Goal: Answer question/provide support: Answer question/provide support

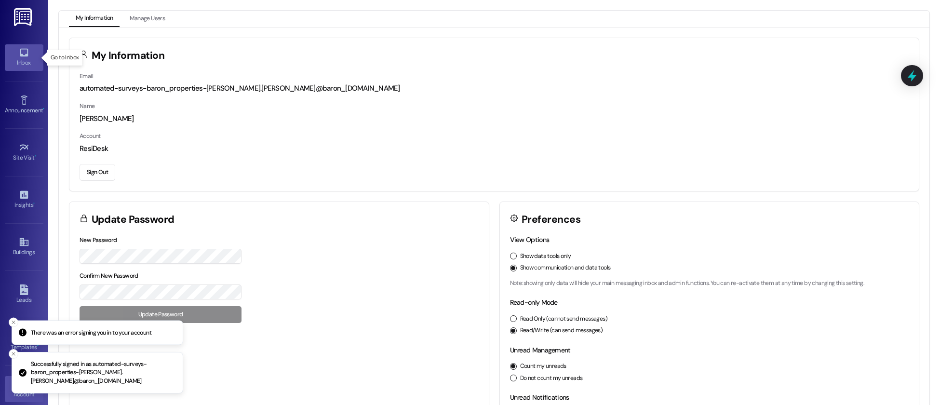
click at [24, 53] on icon at bounding box center [24, 52] width 11 height 11
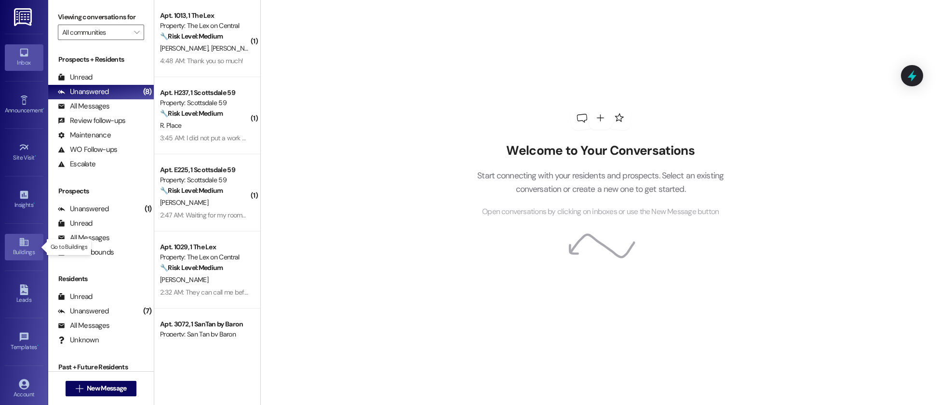
click at [27, 239] on icon at bounding box center [24, 242] width 11 height 11
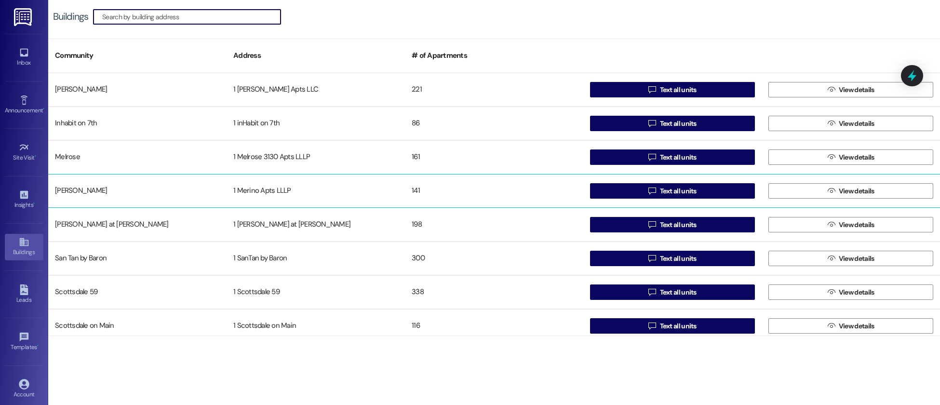
scroll to position [40, 0]
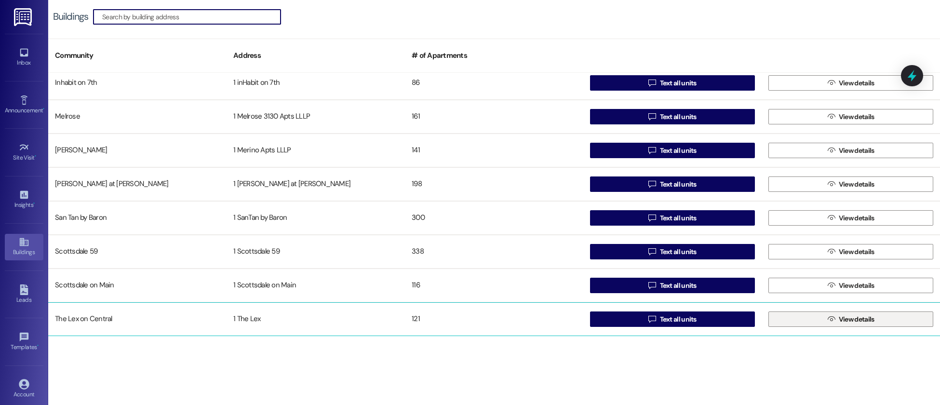
click at [851, 321] on span "View details" at bounding box center [856, 319] width 36 height 10
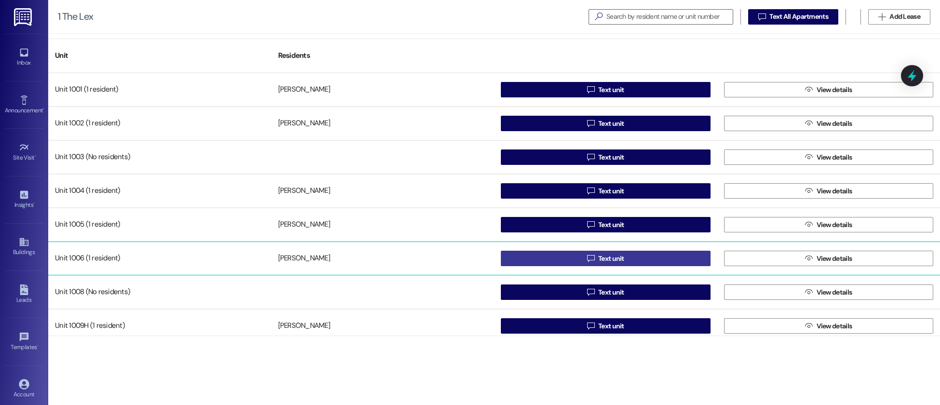
click at [605, 259] on span "Text unit" at bounding box center [611, 258] width 26 height 10
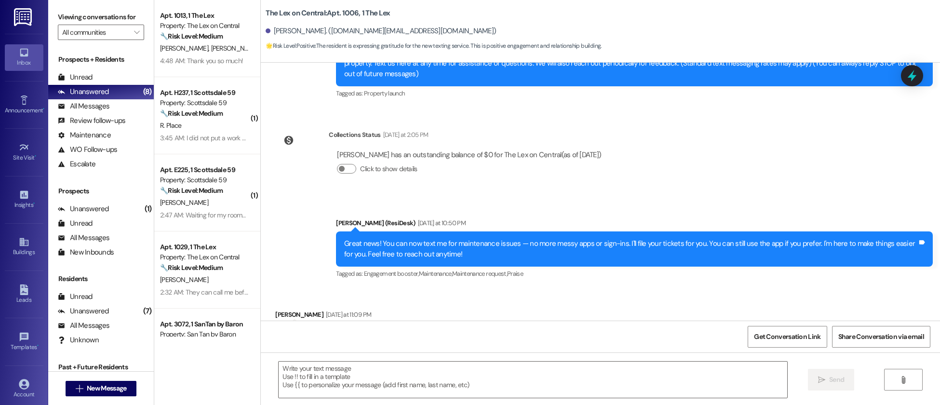
type textarea "Fetching suggested responses. Please feel free to read through the conversation…"
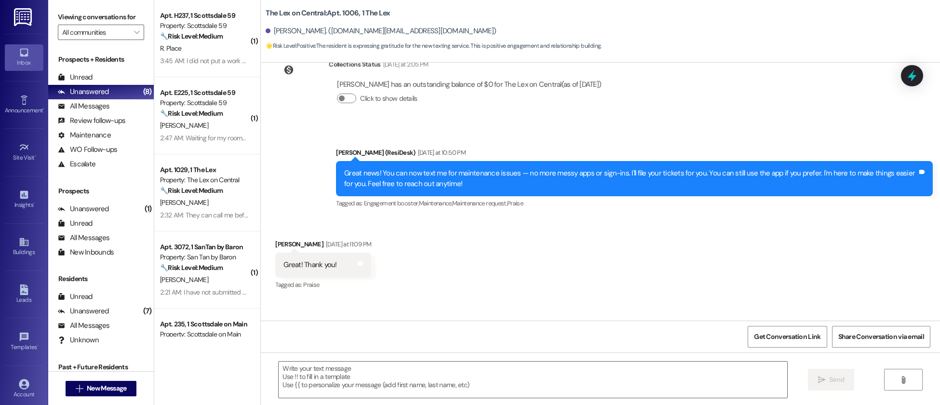
scroll to position [241, 0]
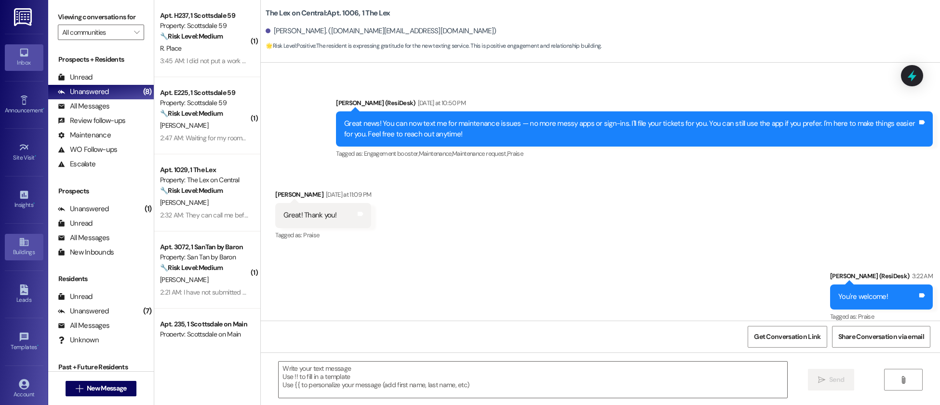
click at [20, 249] on div "Buildings" at bounding box center [24, 252] width 48 height 10
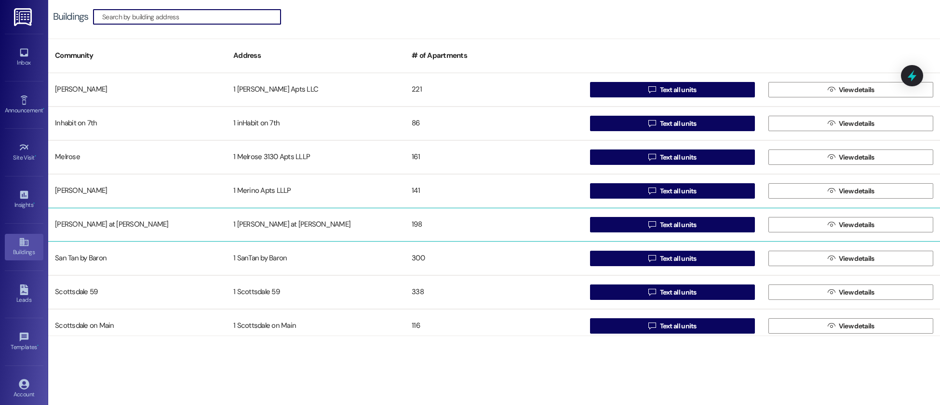
scroll to position [40, 0]
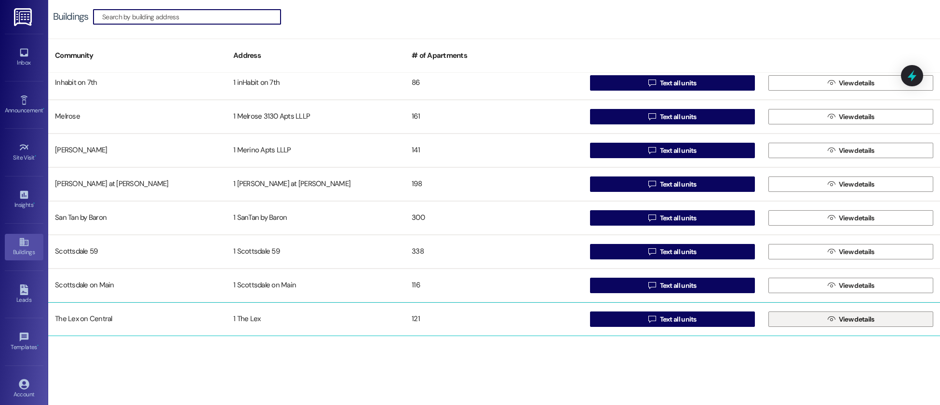
click at [838, 320] on span "View details" at bounding box center [856, 319] width 36 height 10
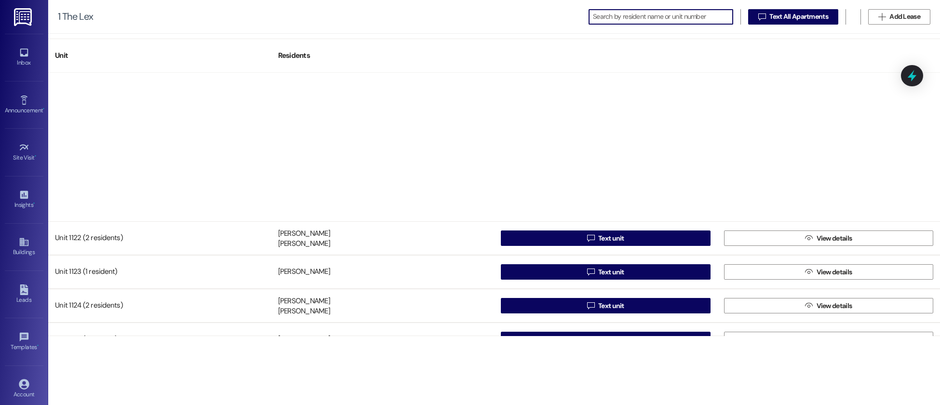
scroll to position [3819, 0]
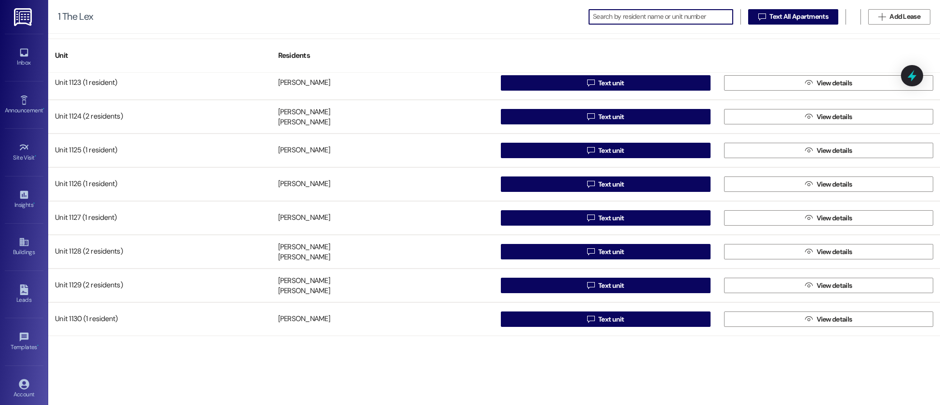
click at [662, 14] on input at bounding box center [663, 16] width 140 height 13
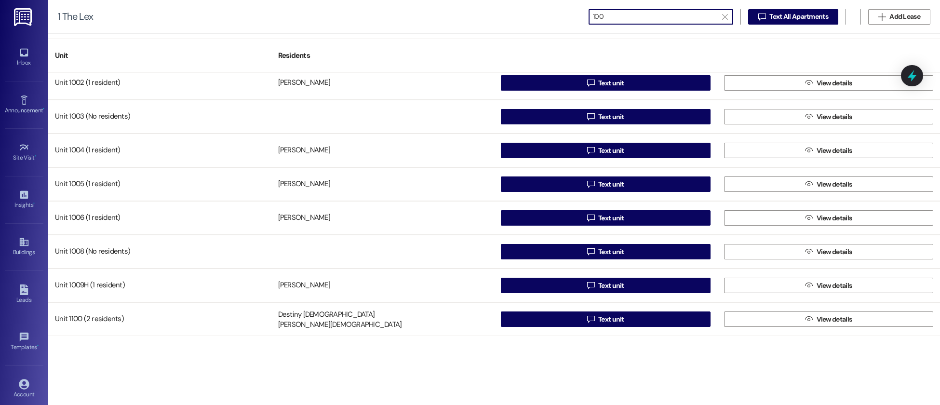
scroll to position [40, 0]
click at [638, 16] on input "1006" at bounding box center [655, 16] width 124 height 13
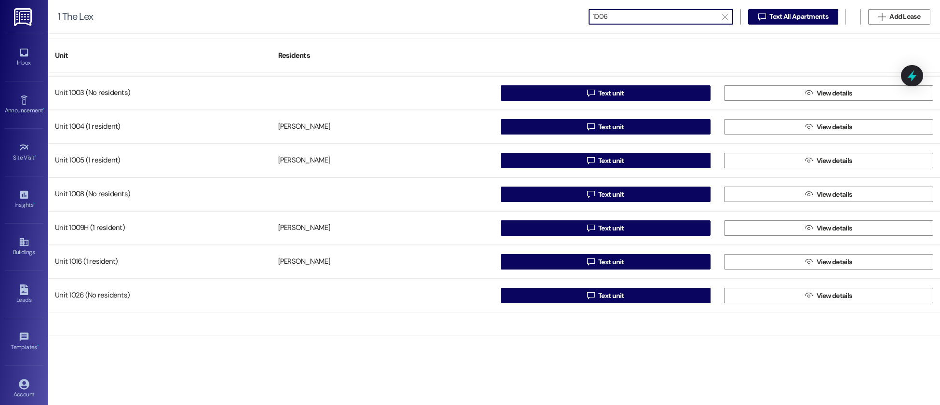
scroll to position [0, 0]
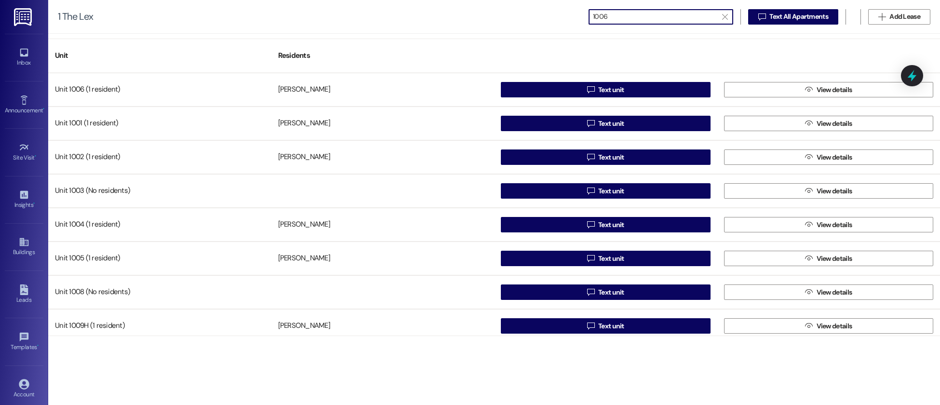
click at [628, 15] on input "1006" at bounding box center [655, 16] width 124 height 13
type input "1006"
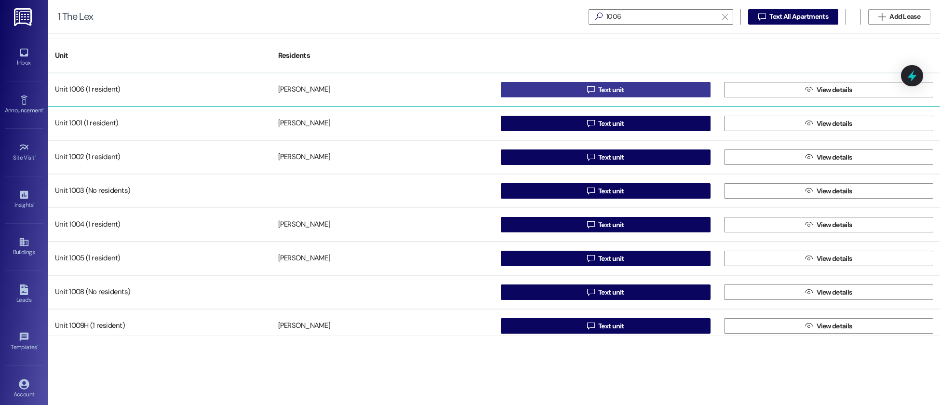
click at [605, 88] on span "Text unit" at bounding box center [611, 90] width 26 height 10
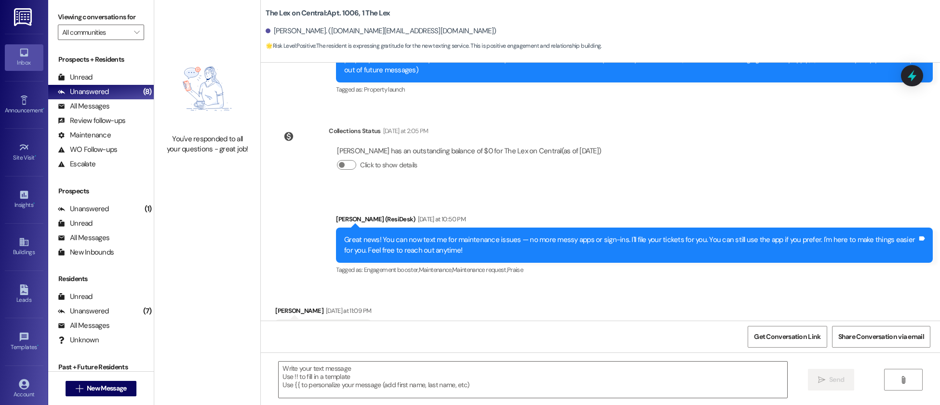
type textarea "Fetching suggested responses. Please feel free to read through the conversation…"
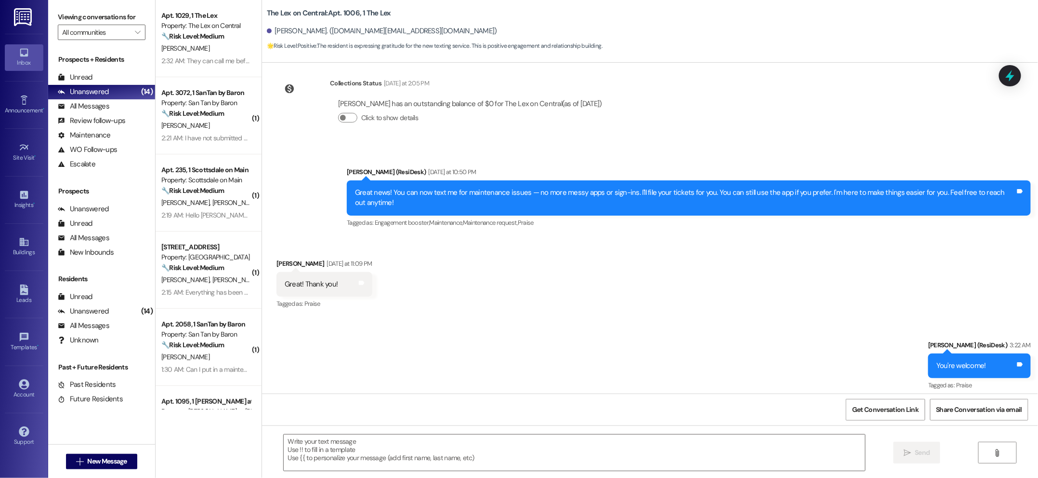
scroll to position [169, 0]
